Goal: Transaction & Acquisition: Subscribe to service/newsletter

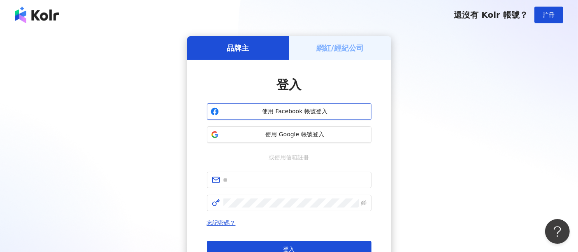
click at [308, 113] on span "使用 Facebook 帳號登入" at bounding box center [295, 111] width 146 height 8
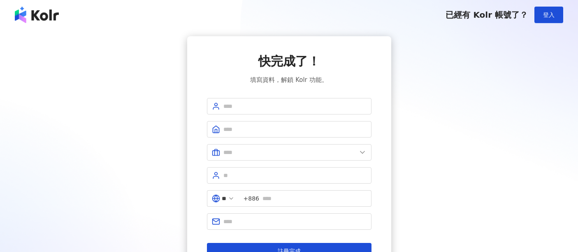
scroll to position [84, 0]
